Goal: Find specific page/section: Find specific page/section

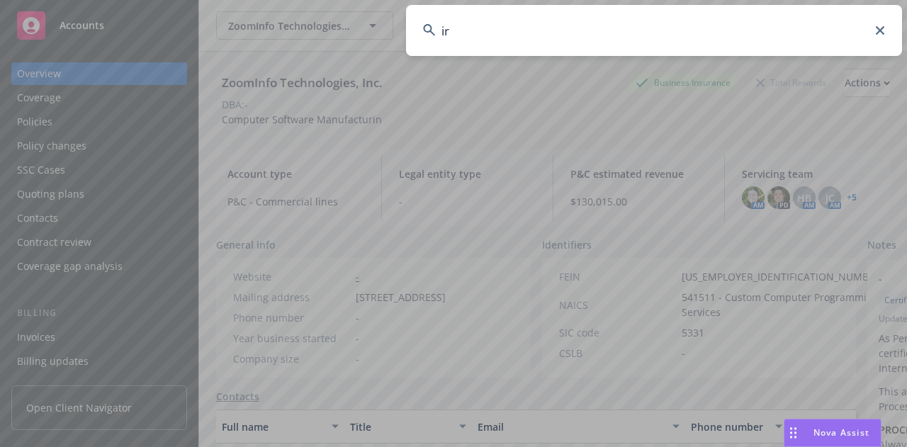
type input "i"
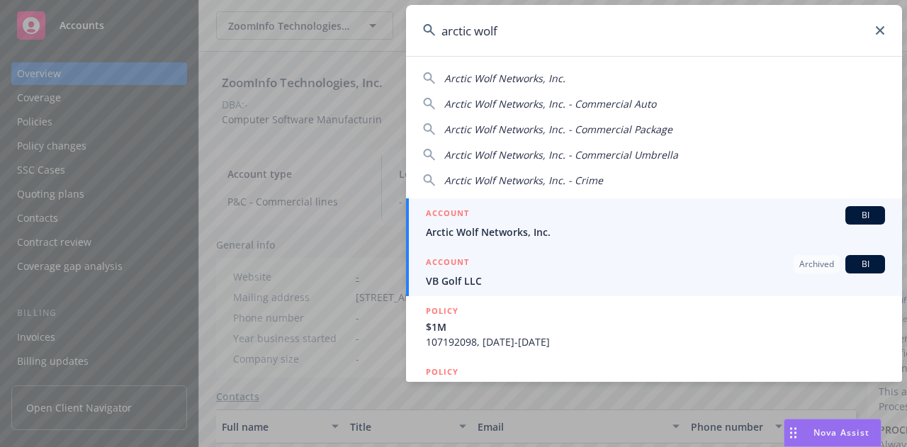
type input "arctic wolf"
click at [465, 222] on h5 "ACCOUNT" at bounding box center [447, 214] width 43 height 17
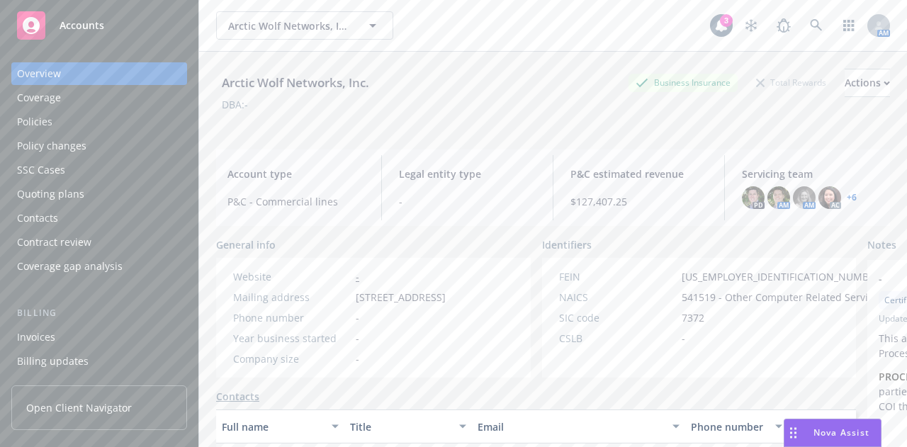
click at [129, 127] on div "Policies" at bounding box center [99, 121] width 164 height 23
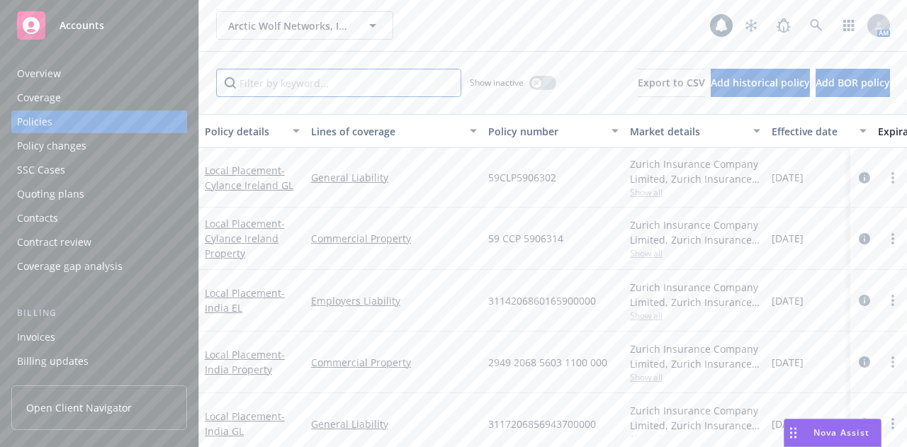
click at [265, 69] on input "Filter by keyword..." at bounding box center [338, 83] width 245 height 28
type input "ireland"
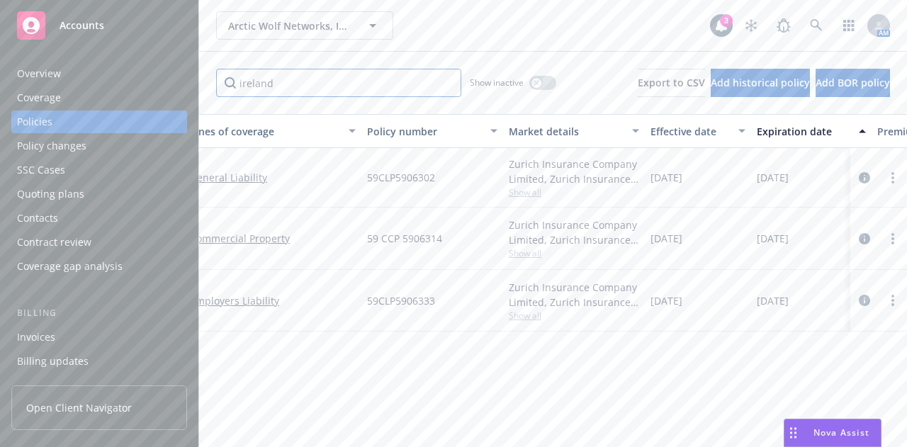
scroll to position [0, 128]
